Goal: Task Accomplishment & Management: Use online tool/utility

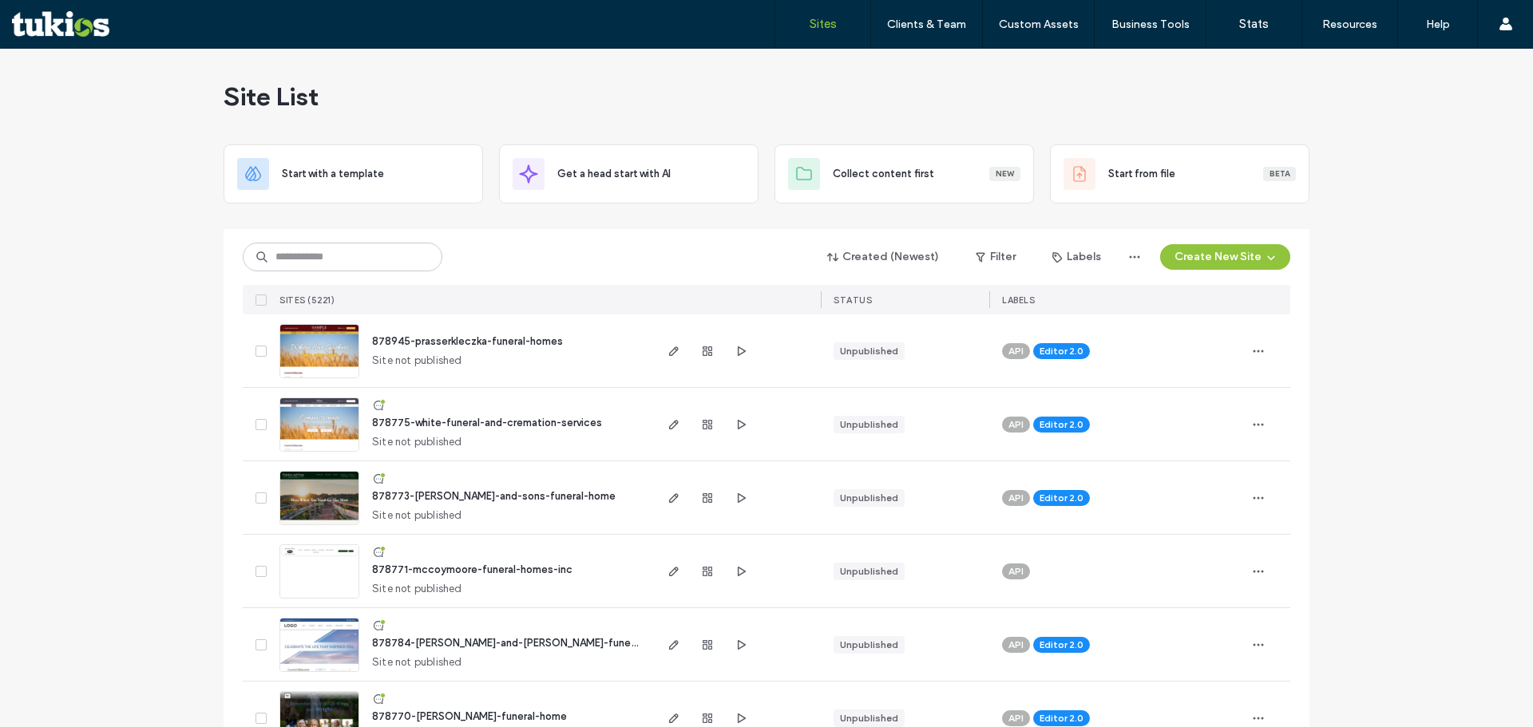
click at [357, 260] on input at bounding box center [343, 257] width 200 height 29
click at [349, 266] on input at bounding box center [343, 257] width 200 height 29
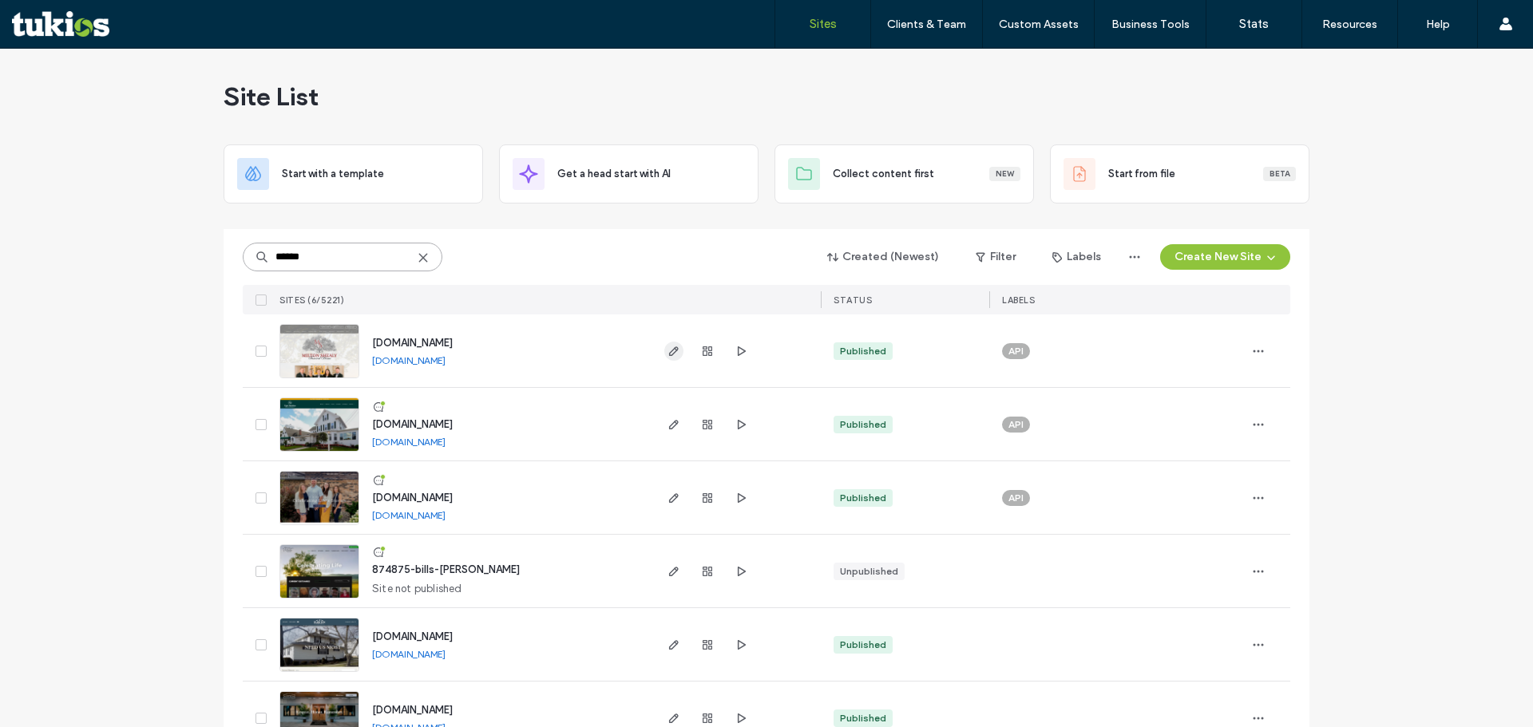
type input "******"
click at [671, 354] on icon "button" at bounding box center [673, 351] width 13 height 13
